Goal: Task Accomplishment & Management: Use online tool/utility

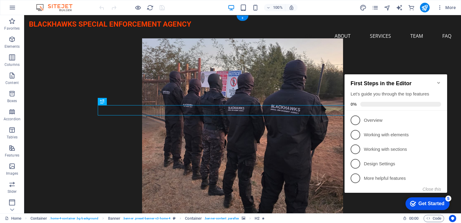
click at [394, 60] on figure at bounding box center [242, 128] width 415 height 181
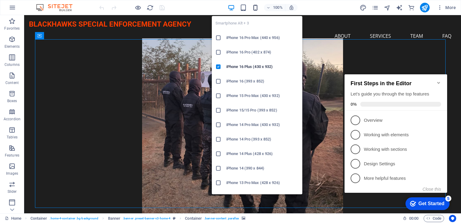
click at [256, 8] on icon "button" at bounding box center [255, 7] width 7 height 7
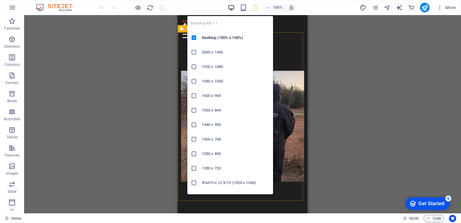
click at [234, 5] on icon "button" at bounding box center [231, 7] width 7 height 7
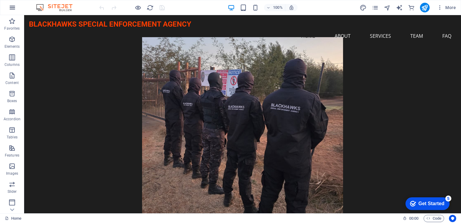
click at [14, 8] on icon "button" at bounding box center [12, 7] width 7 height 7
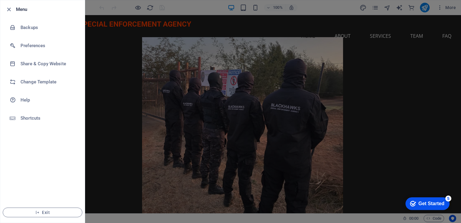
click at [382, 104] on div at bounding box center [230, 111] width 461 height 223
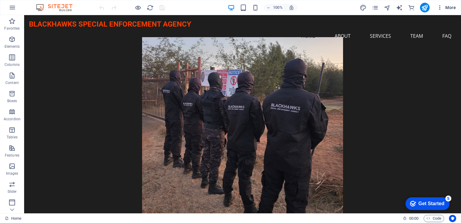
click at [443, 7] on icon "button" at bounding box center [440, 8] width 6 height 6
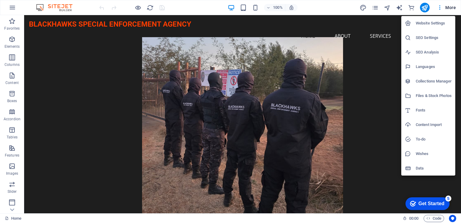
click at [383, 57] on div at bounding box center [230, 111] width 461 height 223
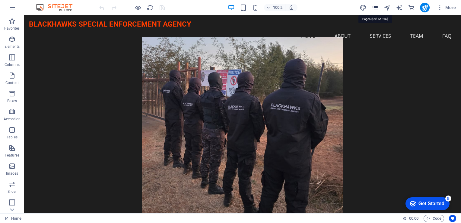
click at [374, 9] on icon "pages" at bounding box center [375, 7] width 7 height 7
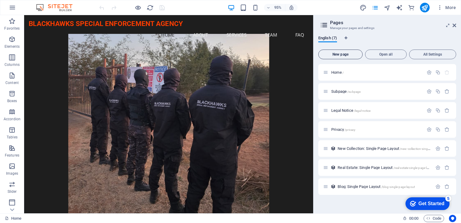
click at [337, 56] on span "New page" at bounding box center [340, 55] width 39 height 4
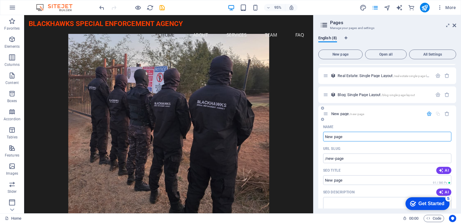
click at [350, 137] on input "New page" at bounding box center [387, 137] width 128 height 10
type input "N"
type input "/"
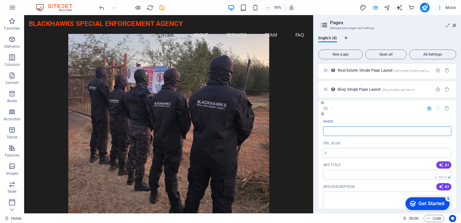
scroll to position [218, 0]
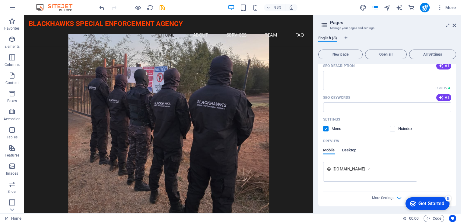
click at [350, 150] on span "Desktop" at bounding box center [349, 150] width 14 height 8
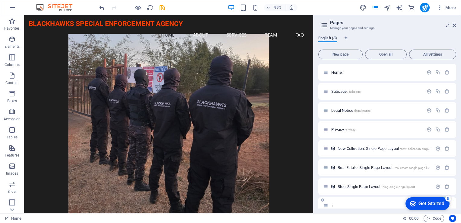
scroll to position [0, 0]
click at [373, 8] on icon "pages" at bounding box center [375, 7] width 7 height 7
click at [455, 26] on icon at bounding box center [455, 25] width 4 height 5
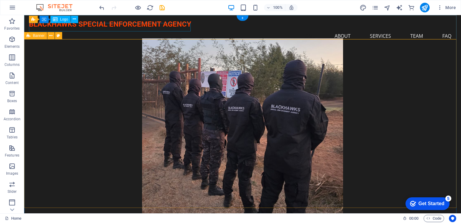
click at [115, 28] on div "BLACKHAWKS SPECIAL ENFORCEMENT AGENCY" at bounding box center [242, 24] width 427 height 9
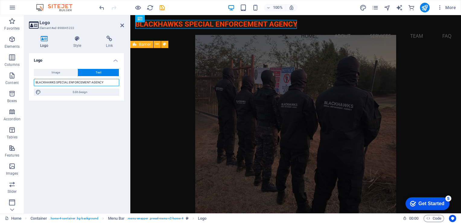
click at [104, 84] on input "BLACKHAWKS SPECIAL ENFORCEMENT AGENCY" at bounding box center [76, 82] width 85 height 7
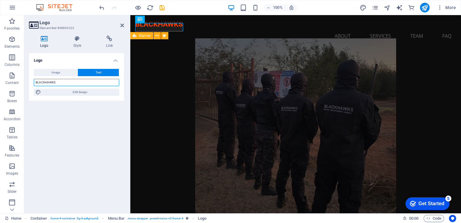
click at [75, 80] on input "BLACKHAWKS" at bounding box center [76, 82] width 85 height 7
click at [88, 156] on div "Logo Image Text Drag files here, click to choose files or select files from Fil…" at bounding box center [76, 130] width 95 height 155
click at [62, 82] on input "BLACKHAWKS" at bounding box center [76, 82] width 85 height 7
type input "BSEa"
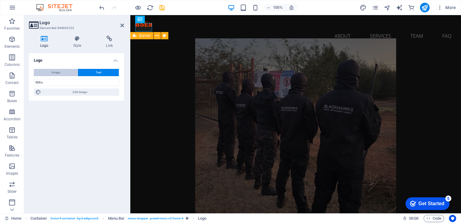
click at [60, 74] on button "Image" at bounding box center [56, 72] width 44 height 7
select select "DISABLED_OPTION_VALUE"
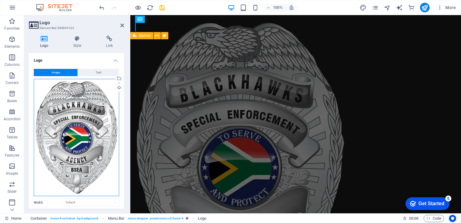
click at [65, 102] on div "Drag files here, click to choose files or select files from Files or our free s…" at bounding box center [76, 137] width 85 height 117
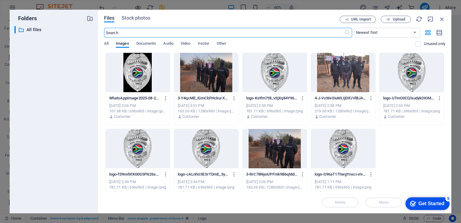
click at [345, 151] on div at bounding box center [343, 148] width 64 height 39
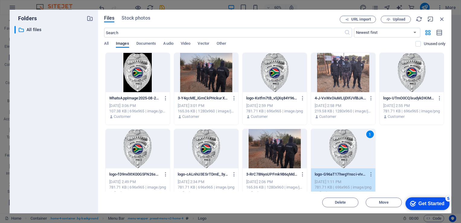
click at [415, 206] on div "checkmark Get Started 5" at bounding box center [427, 203] width 34 height 6
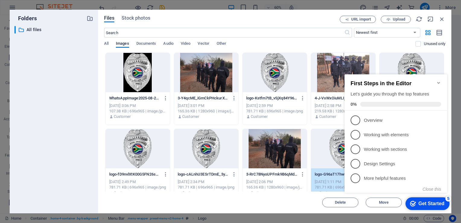
click at [332, 158] on div "1" at bounding box center [343, 148] width 64 height 39
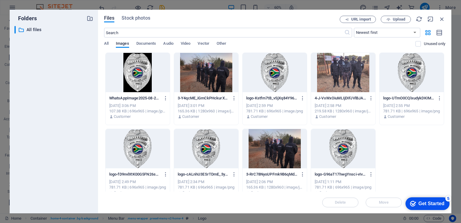
click at [332, 158] on div at bounding box center [343, 148] width 64 height 39
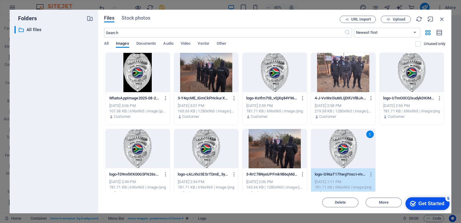
click at [332, 158] on div "1" at bounding box center [343, 148] width 64 height 39
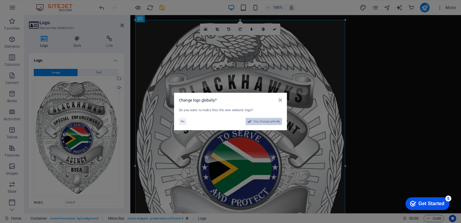
click at [252, 123] on button "Yes, change globally" at bounding box center [264, 121] width 37 height 7
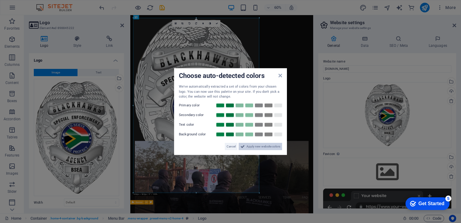
click at [261, 146] on span "Apply new website colors" at bounding box center [264, 145] width 34 height 7
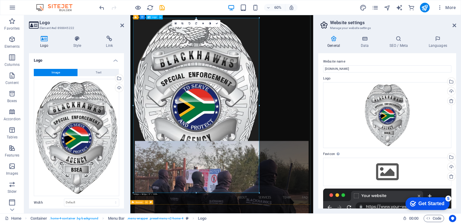
drag, startPoint x: 327, startPoint y: 208, endPoint x: 243, endPoint y: 283, distance: 113.1
click at [406, 215] on div "Menu Home About Services Team FAQ" at bounding box center [282, 172] width 305 height 315
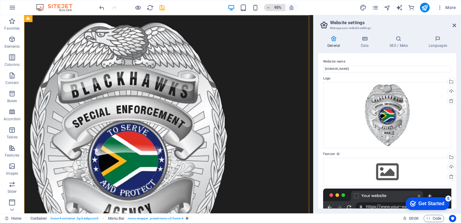
click at [268, 8] on icon "button" at bounding box center [269, 8] width 4 height 4
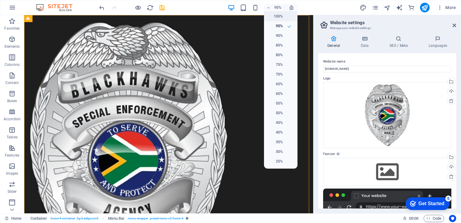
click at [280, 14] on h6 "100%" at bounding box center [275, 16] width 15 height 7
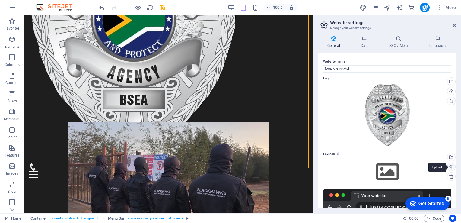
click at [450, 165] on div "Upload" at bounding box center [451, 167] width 9 height 9
click at [255, 108] on div "Menu Home About Services Team FAQ" at bounding box center [168, 25] width 289 height 316
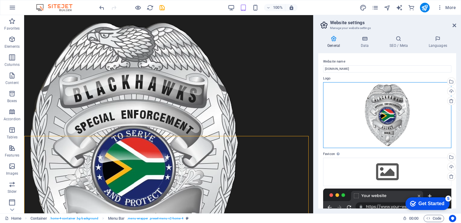
click at [378, 99] on div "Drag files here, click to choose files or select files from Files or our free s…" at bounding box center [387, 115] width 128 height 66
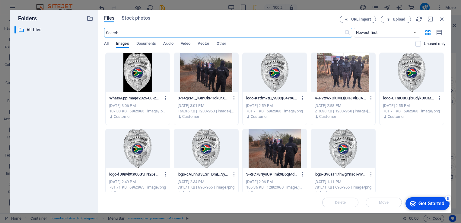
scroll to position [1067, 0]
click at [441, 18] on icon "button" at bounding box center [442, 19] width 7 height 7
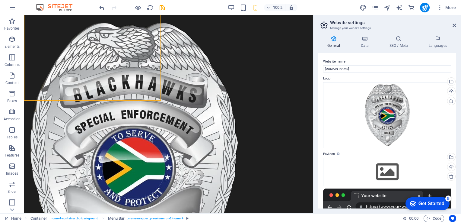
scroll to position [1175, 0]
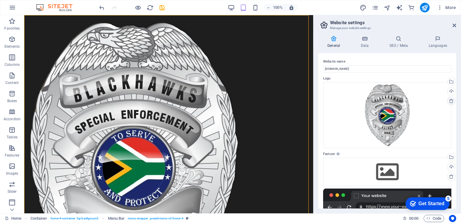
click at [451, 100] on icon at bounding box center [451, 100] width 5 height 5
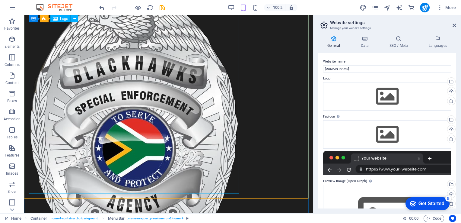
scroll to position [0, 0]
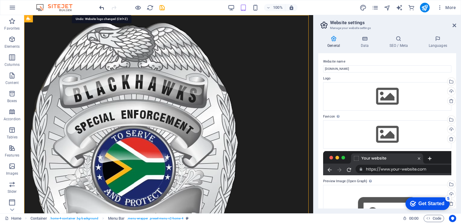
click at [103, 7] on icon "undo" at bounding box center [101, 7] width 7 height 7
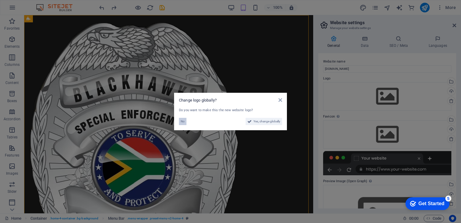
click at [183, 118] on span "No" at bounding box center [183, 121] width 4 height 7
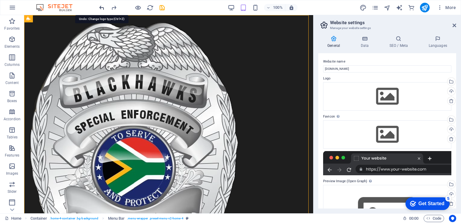
click at [100, 7] on icon "undo" at bounding box center [101, 7] width 7 height 7
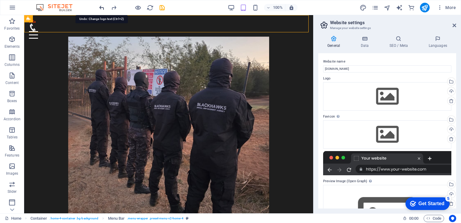
click at [100, 7] on icon "undo" at bounding box center [101, 7] width 7 height 7
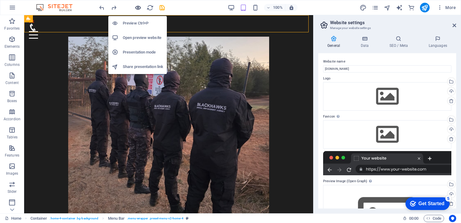
click at [135, 8] on icon "button" at bounding box center [138, 7] width 7 height 7
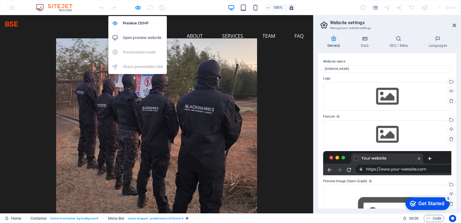
click at [146, 40] on h6 "Open preview website" at bounding box center [143, 37] width 40 height 7
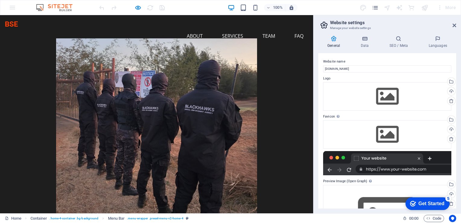
click at [40, 7] on img at bounding box center [57, 7] width 45 height 7
click at [30, 29] on ul "Home About Services Team FAQ" at bounding box center [157, 36] width 304 height 14
drag, startPoint x: 30, startPoint y: 28, endPoint x: 18, endPoint y: 28, distance: 12.7
click at [18, 28] on h1 "BSE" at bounding box center [157, 24] width 304 height 9
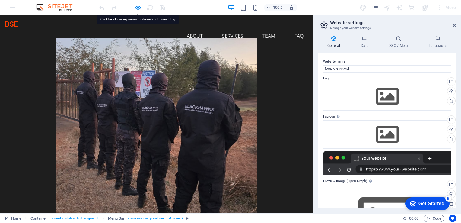
click at [18, 28] on h1 "BSE" at bounding box center [157, 24] width 304 height 9
click at [17, 28] on h1 "BSE" at bounding box center [157, 24] width 304 height 9
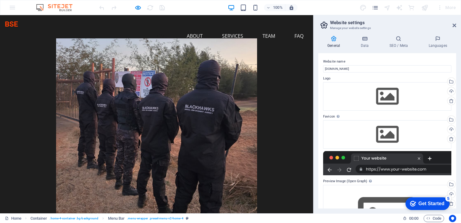
click at [17, 28] on h1 "BSE" at bounding box center [157, 24] width 304 height 9
click at [14, 24] on h1 "BSE" at bounding box center [157, 24] width 304 height 9
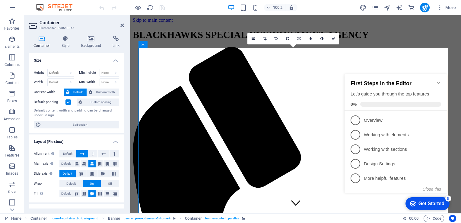
click at [427, 74] on div "First Steps in the Editor Let's guide you through the top features 0%" at bounding box center [396, 92] width 103 height 36
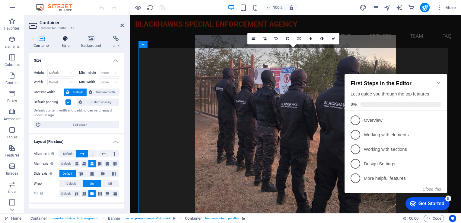
click at [63, 38] on icon at bounding box center [65, 39] width 17 height 6
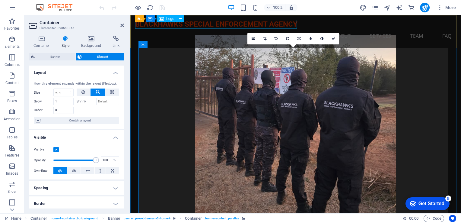
click at [197, 26] on div "BLACKHAWKS SPECIAL ENFORCEMENT AGENCY" at bounding box center [295, 24] width 321 height 9
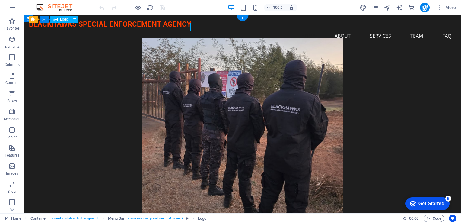
click at [185, 26] on div "BLACKHAWKS SPECIAL ENFORCEMENT AGENCY" at bounding box center [242, 24] width 427 height 9
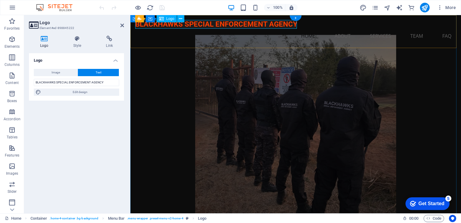
click at [187, 25] on div "BLACKHAWKS SPECIAL ENFORCEMENT AGENCY" at bounding box center [295, 24] width 321 height 9
click at [77, 39] on icon at bounding box center [77, 39] width 30 height 6
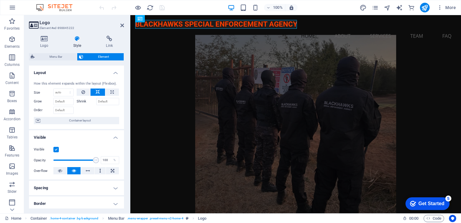
click at [33, 23] on icon at bounding box center [33, 25] width 9 height 8
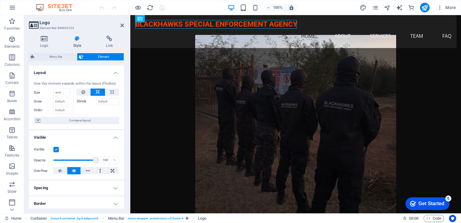
click at [54, 56] on span "Menu Bar" at bounding box center [56, 56] width 39 height 7
select select "rem"
select select "preset-menu-v2-home-4"
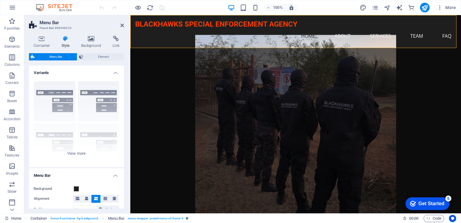
click at [66, 42] on h4 "Style" at bounding box center [67, 42] width 20 height 13
click at [96, 59] on span "Element" at bounding box center [103, 56] width 37 height 7
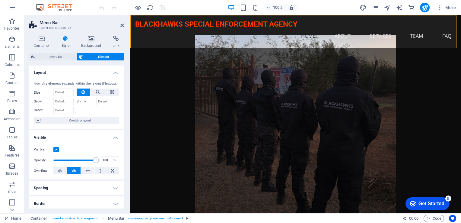
click at [38, 101] on label "Grow" at bounding box center [44, 101] width 20 height 7
click at [53, 101] on input "Grow" at bounding box center [63, 101] width 20 height 7
click at [38, 101] on label "Grow" at bounding box center [44, 101] width 20 height 7
click at [53, 101] on input "Grow" at bounding box center [63, 101] width 20 height 7
click at [82, 102] on label "Shrink" at bounding box center [87, 101] width 20 height 7
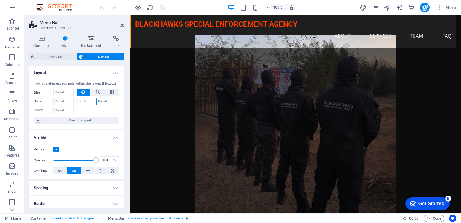
click at [96, 102] on input "Shrink" at bounding box center [107, 101] width 23 height 7
click at [68, 101] on input "Grow" at bounding box center [63, 101] width 20 height 7
type input "B"
type input "se"
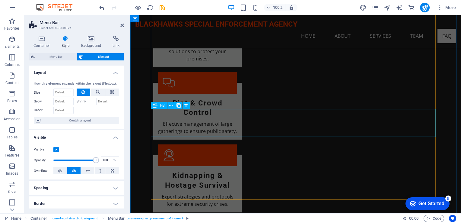
scroll to position [936, 0]
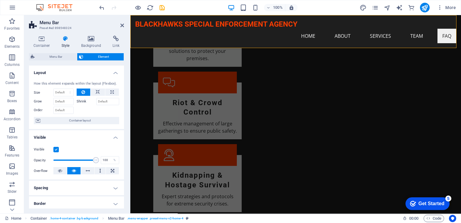
click at [425, 201] on div "Get Started" at bounding box center [432, 203] width 26 height 5
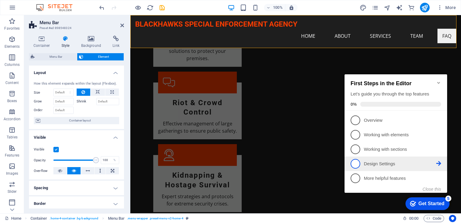
click at [382, 163] on p "Design Settings - incomplete" at bounding box center [400, 164] width 72 height 6
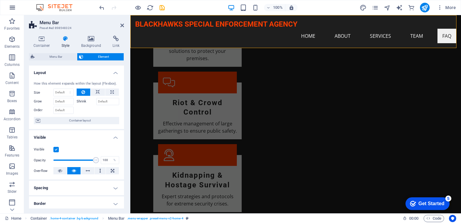
click at [14, 7] on icon "button" at bounding box center [12, 7] width 7 height 7
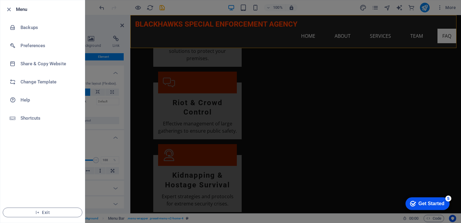
click at [95, 27] on div at bounding box center [230, 111] width 461 height 223
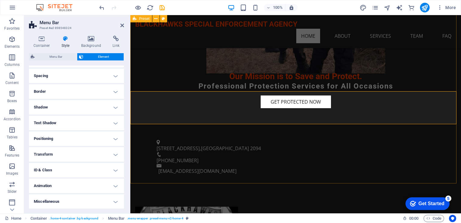
scroll to position [91, 0]
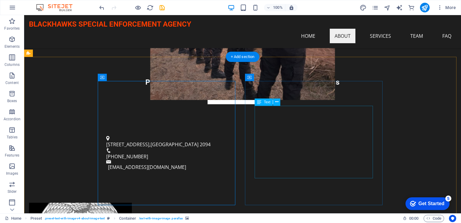
scroll to position [172, 0]
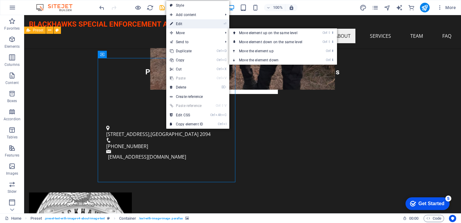
drag, startPoint x: 77, startPoint y: 98, endPoint x: 179, endPoint y: 23, distance: 126.1
click at [179, 23] on link "⏎ Edit" at bounding box center [186, 23] width 40 height 9
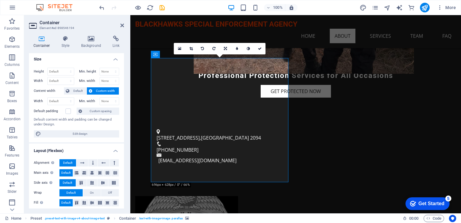
scroll to position [0, 0]
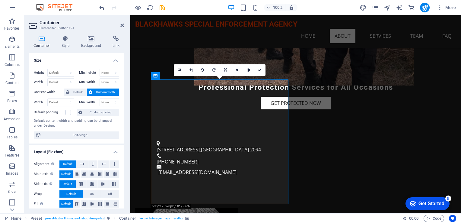
scroll to position [142, 0]
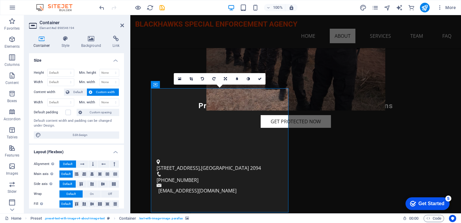
click at [179, 79] on icon at bounding box center [179, 79] width 3 height 4
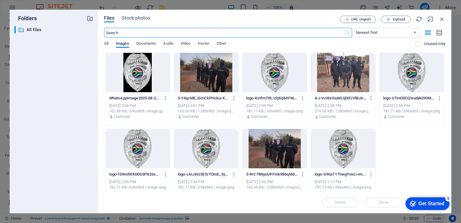
scroll to position [126, 0]
click at [341, 152] on div at bounding box center [343, 148] width 64 height 39
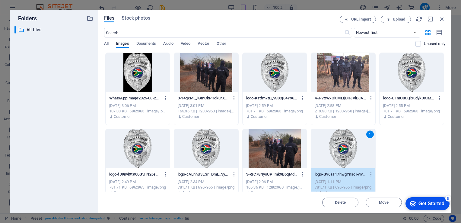
click at [341, 152] on div "1" at bounding box center [343, 148] width 64 height 39
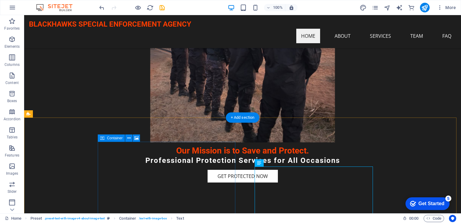
scroll to position [136, 0]
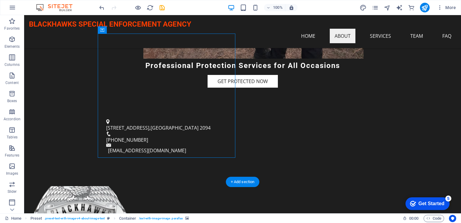
scroll to position [167, 0]
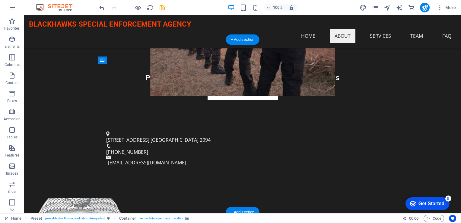
drag, startPoint x: 129, startPoint y: 78, endPoint x: 107, endPoint y: 52, distance: 34.0
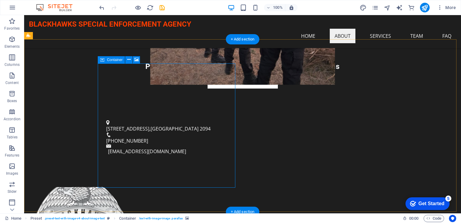
scroll to position [197, 0]
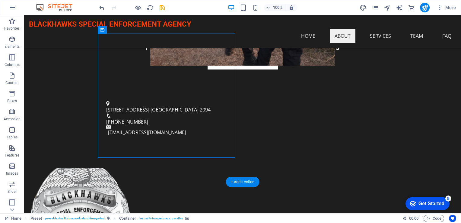
drag, startPoint x: 162, startPoint y: 85, endPoint x: 164, endPoint y: 82, distance: 3.4
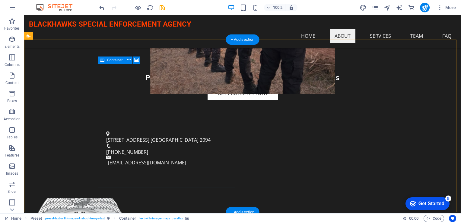
scroll to position [167, 0]
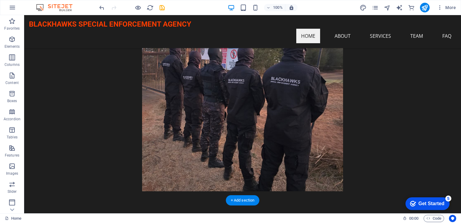
scroll to position [0, 0]
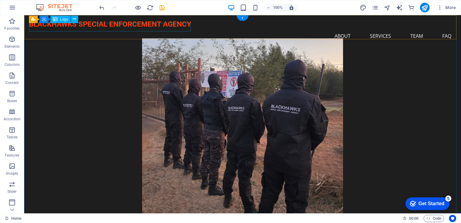
click at [168, 27] on div "BLACKHAWKS SPECIAL ENFORCEMENT AGENCY" at bounding box center [242, 24] width 427 height 9
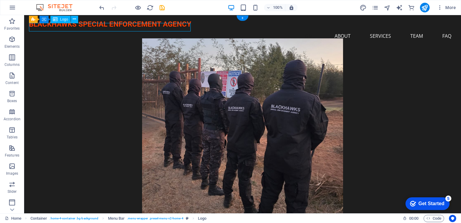
click at [168, 27] on div "BLACKHAWKS SPECIAL ENFORCEMENT AGENCY" at bounding box center [242, 24] width 427 height 9
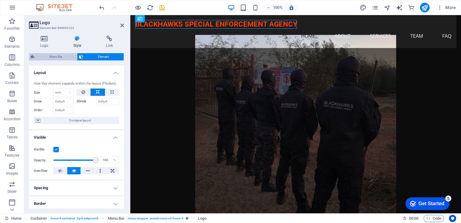
click at [59, 57] on span "Menu Bar" at bounding box center [56, 56] width 39 height 7
select select "rem"
select select "preset-menu-v2-home-4"
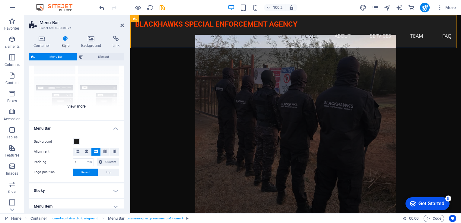
scroll to position [2, 0]
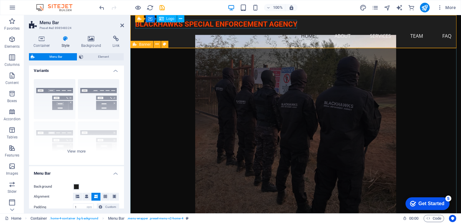
click at [200, 24] on div "BLACKHAWKS SPECIAL ENFORCEMENT AGENCY" at bounding box center [295, 24] width 321 height 9
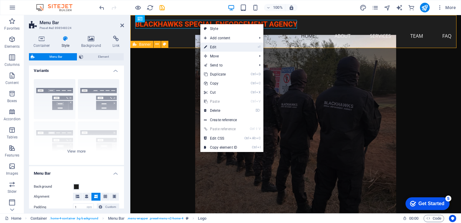
click at [222, 50] on link "⏎ Edit" at bounding box center [220, 47] width 40 height 9
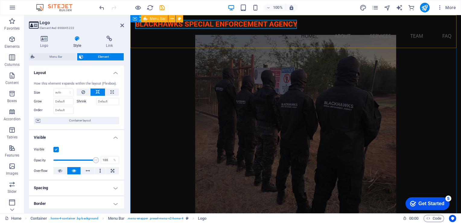
click at [233, 17] on div "BLACKHAWKS SPECIAL ENFORCEMENT AGENCY Menu Home About Services Team FAQ" at bounding box center [295, 31] width 331 height 33
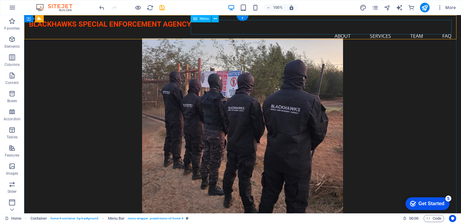
click at [229, 29] on nav "Home About Services Team FAQ" at bounding box center [242, 36] width 427 height 14
click at [168, 25] on div "BLACKHAWKS SPECIAL ENFORCEMENT AGENCY" at bounding box center [242, 24] width 427 height 9
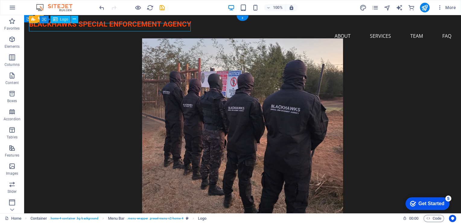
click at [168, 25] on div "BLACKHAWKS SPECIAL ENFORCEMENT AGENCY" at bounding box center [242, 24] width 427 height 9
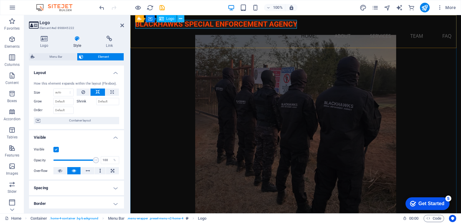
click at [182, 19] on icon at bounding box center [180, 19] width 3 height 6
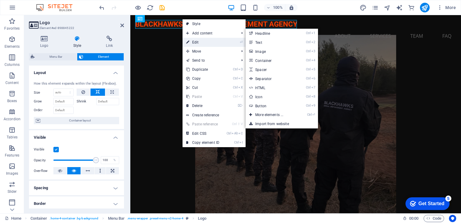
click at [193, 40] on link "⏎ Edit" at bounding box center [203, 42] width 40 height 9
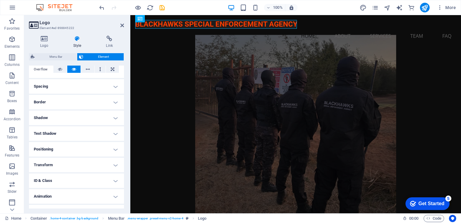
scroll to position [112, 0]
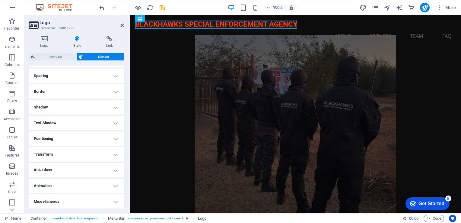
click at [115, 171] on h4 "ID & Class" at bounding box center [76, 170] width 95 height 14
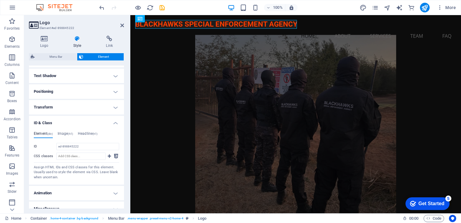
scroll to position [166, 0]
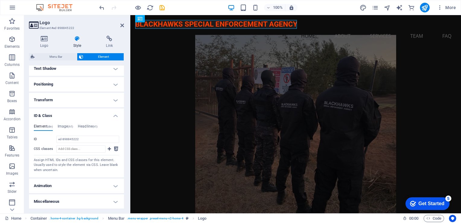
click at [115, 187] on h4 "Animation" at bounding box center [76, 185] width 95 height 14
click at [116, 84] on h4 "Positioning" at bounding box center [76, 84] width 95 height 14
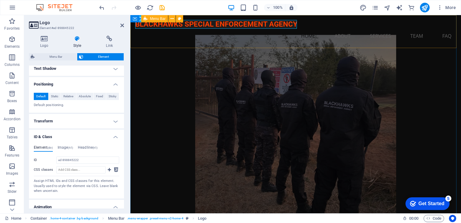
click at [137, 45] on div "BLACKHAWKS SPECIAL ENFORCEMENT AGENCY Menu Home About Services Team FAQ" at bounding box center [295, 31] width 331 height 33
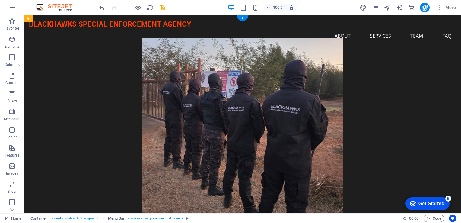
click at [246, 75] on figure at bounding box center [242, 128] width 415 height 181
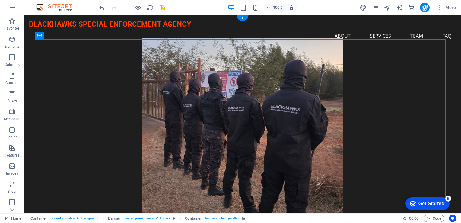
click at [246, 75] on figure at bounding box center [242, 128] width 415 height 181
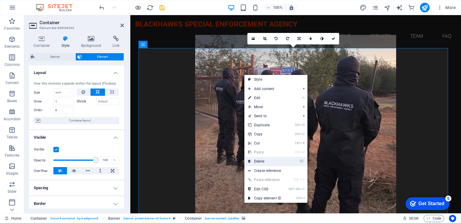
click at [254, 161] on link "⌦ Delete" at bounding box center [265, 161] width 40 height 9
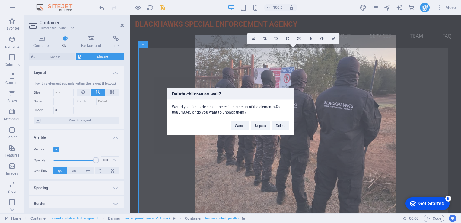
click at [306, 110] on div "Delete children as well? Would you like to delete all the child elements of the…" at bounding box center [230, 111] width 461 height 223
click at [239, 126] on button "Cancel" at bounding box center [241, 125] width 18 height 9
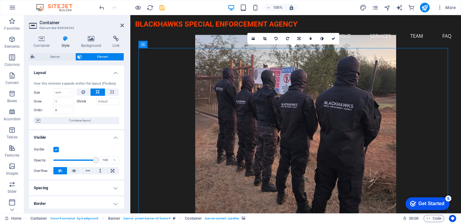
click at [337, 72] on figure at bounding box center [296, 125] width 314 height 181
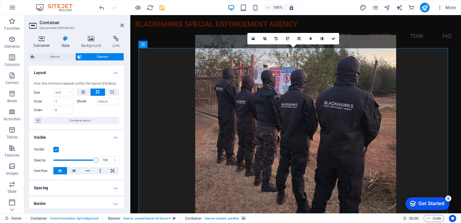
click at [37, 39] on icon at bounding box center [42, 39] width 26 height 6
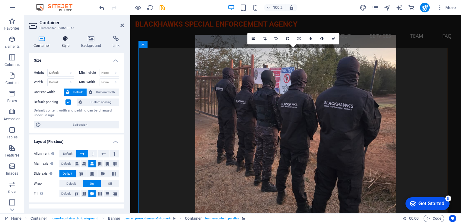
click at [62, 40] on icon at bounding box center [65, 39] width 17 height 6
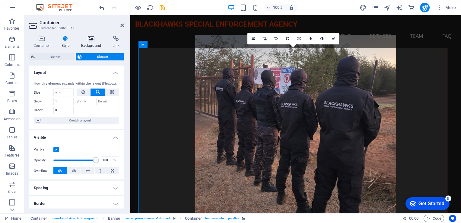
click at [93, 42] on h4 "Background" at bounding box center [93, 42] width 32 height 13
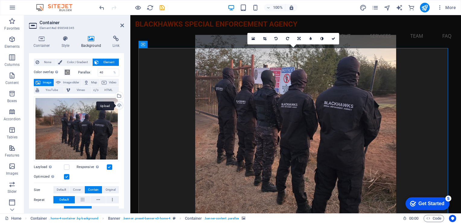
scroll to position [2, 0]
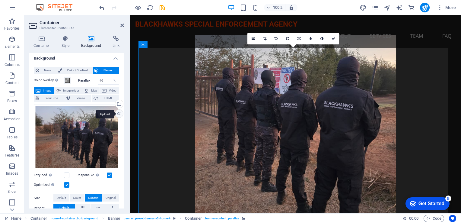
click at [118, 115] on div "Upload" at bounding box center [118, 114] width 9 height 9
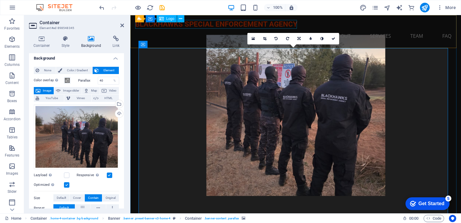
click at [291, 22] on div "BLACKHAWKS SPECIAL ENFORCEMENT AGENCY" at bounding box center [295, 24] width 321 height 9
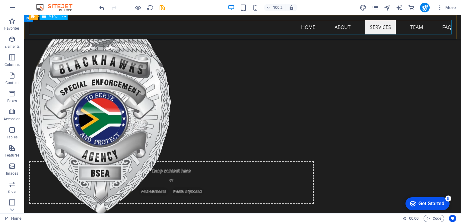
scroll to position [520, 0]
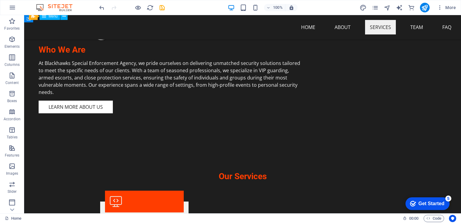
click at [96, 30] on nav "Home About Services Team FAQ" at bounding box center [242, 27] width 427 height 14
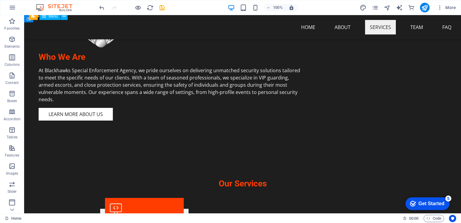
click at [96, 29] on nav "Home About Services Team FAQ" at bounding box center [242, 27] width 427 height 14
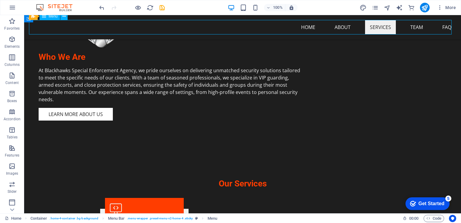
click at [92, 28] on nav "Home About Services Team FAQ" at bounding box center [242, 27] width 427 height 14
select select
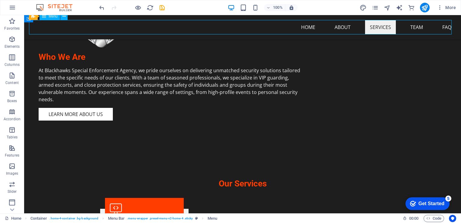
select select
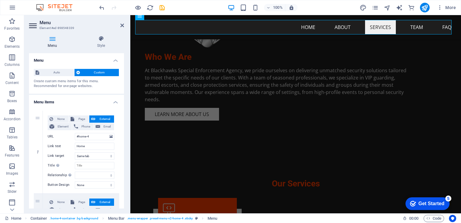
click at [92, 28] on h3 "Element #ed-898548339" at bounding box center [76, 27] width 72 height 5
click at [105, 7] on div at bounding box center [132, 8] width 68 height 10
click at [104, 10] on icon "undo" at bounding box center [101, 7] width 7 height 7
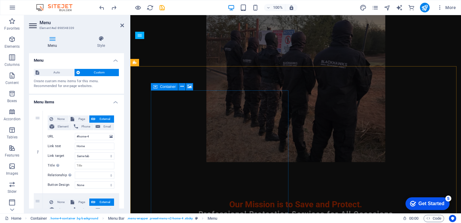
scroll to position [0, 0]
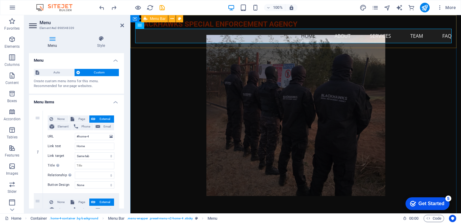
click at [299, 22] on div "BLACKHAWKS SPECIAL ENFORCEMENT AGENCY Menu Home About Services Team FAQ" at bounding box center [295, 31] width 331 height 33
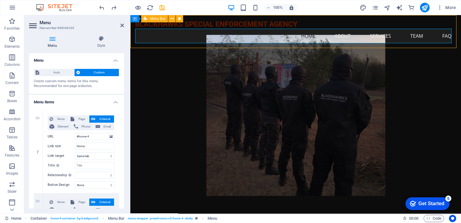
click at [299, 22] on div "BLACKHAWKS SPECIAL ENFORCEMENT AGENCY Menu Home About Services Team FAQ" at bounding box center [295, 31] width 331 height 33
select select "rem"
select select "preset-menu-v2-home-4"
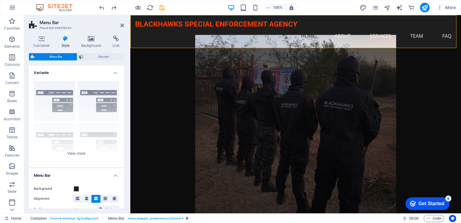
click at [317, 98] on figure at bounding box center [296, 125] width 314 height 181
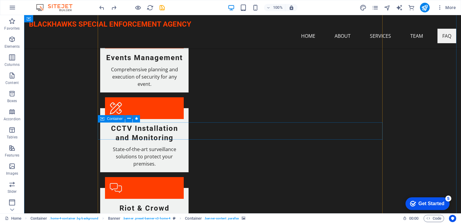
scroll to position [845, 0]
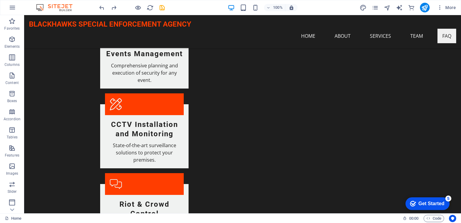
click at [449, 197] on div "5" at bounding box center [449, 198] width 6 height 6
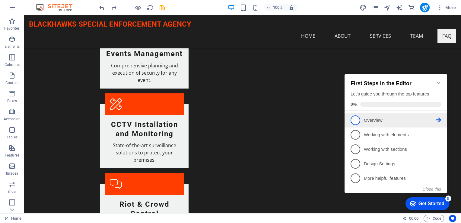
click at [367, 120] on p "Overview - incomplete" at bounding box center [400, 120] width 72 height 6
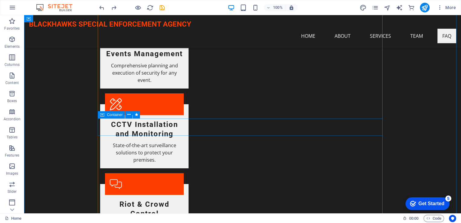
scroll to position [0, 0]
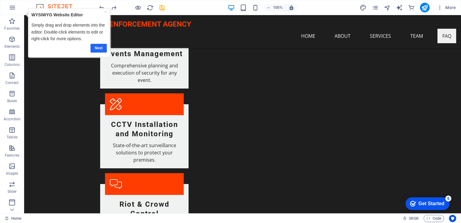
click at [100, 48] on link "Next" at bounding box center [99, 47] width 16 height 9
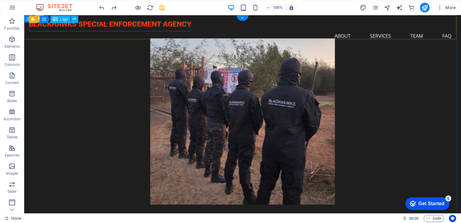
click at [165, 29] on div "BLACKHAWKS SPECIAL ENFORCEMENT AGENCY" at bounding box center [242, 24] width 427 height 9
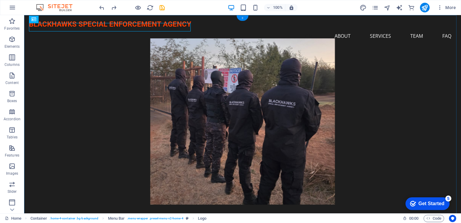
click at [243, 19] on div "+" at bounding box center [243, 17] width 12 height 5
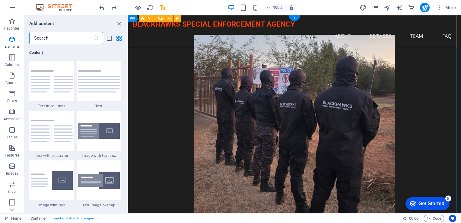
scroll to position [1056, 0]
click at [455, 9] on span "More" at bounding box center [446, 8] width 19 height 6
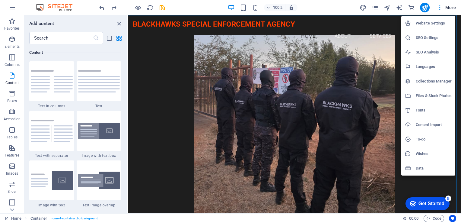
click at [424, 24] on h6 "Website Settings" at bounding box center [434, 23] width 36 height 7
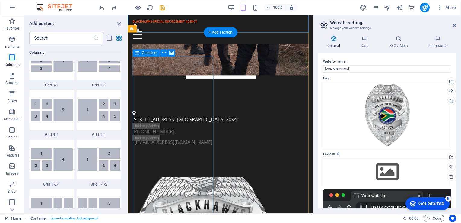
scroll to position [0, 0]
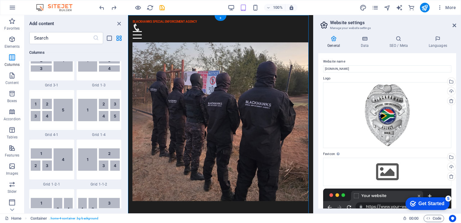
click at [212, 70] on figure at bounding box center [221, 122] width 176 height 170
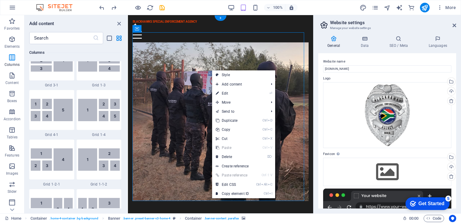
click at [194, 62] on figure at bounding box center [221, 122] width 176 height 170
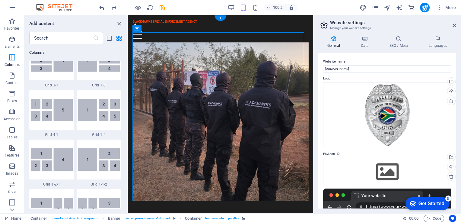
click at [194, 62] on figure at bounding box center [221, 122] width 176 height 170
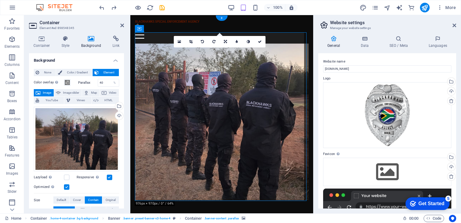
click at [194, 62] on figure at bounding box center [222, 122] width 174 height 170
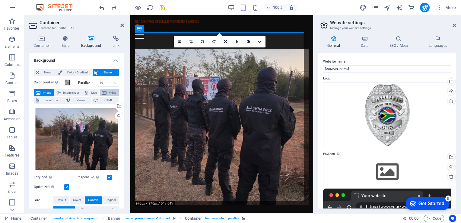
click at [104, 92] on icon at bounding box center [104, 92] width 5 height 7
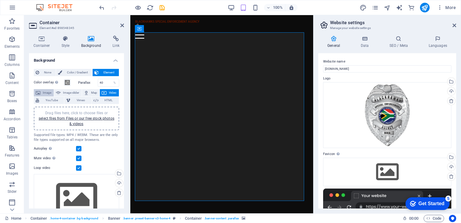
click at [42, 91] on span "Image" at bounding box center [47, 92] width 10 height 7
